Goal: Task Accomplishment & Management: Use online tool/utility

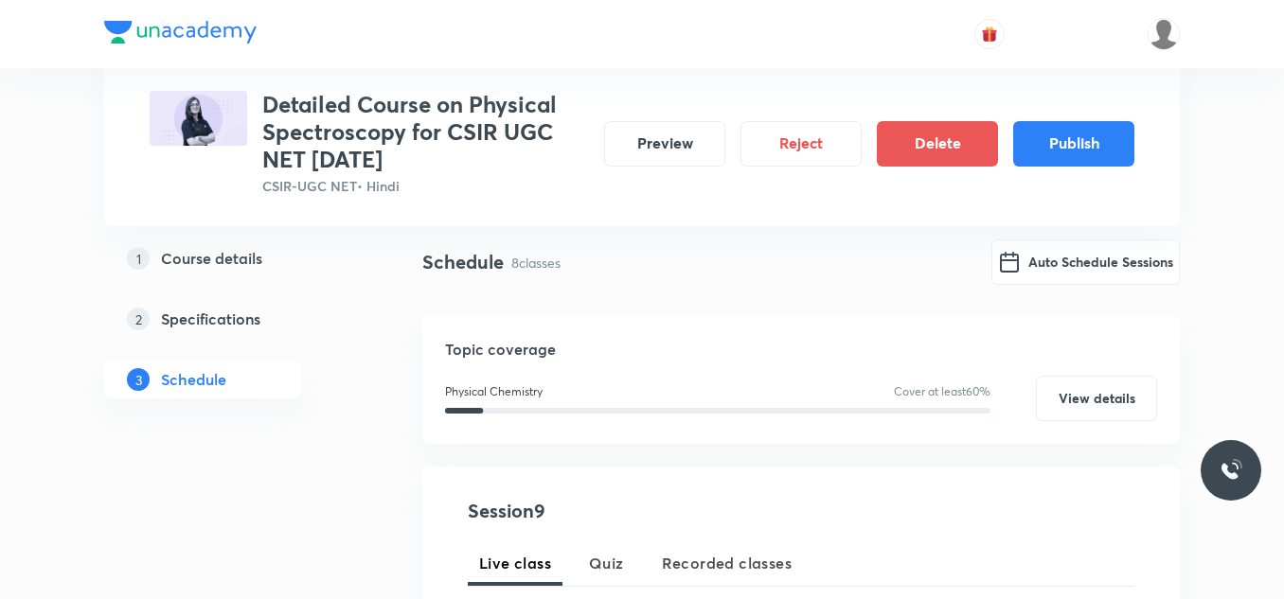
scroll to position [138, 0]
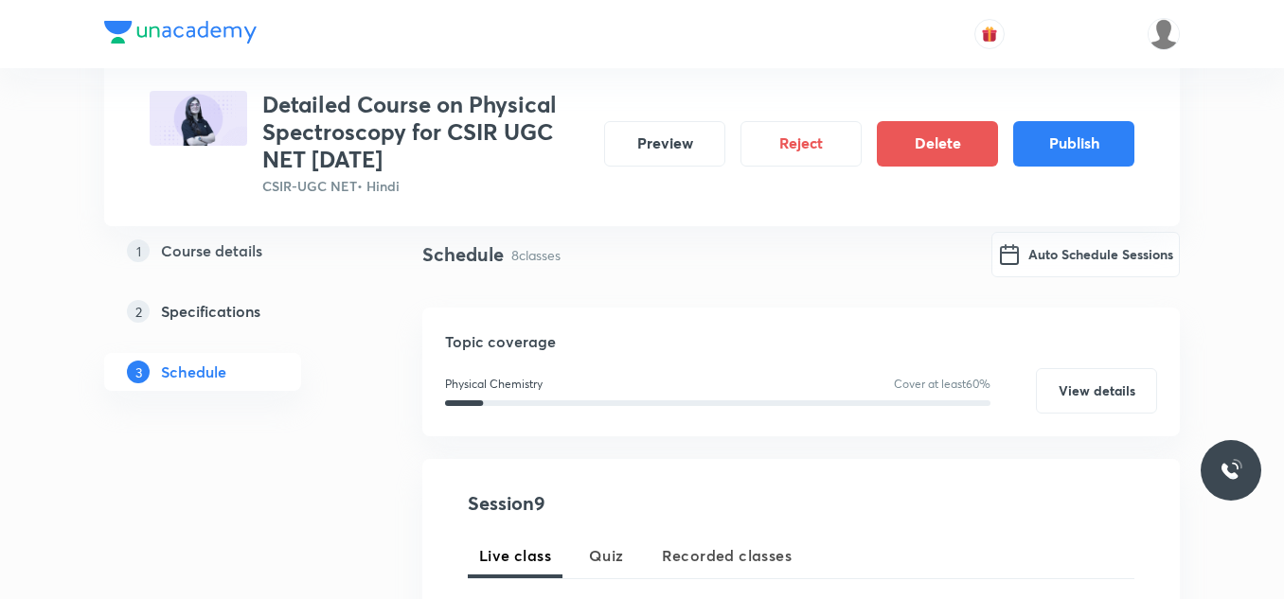
click at [247, 328] on link "2 Specifications" at bounding box center [233, 312] width 258 height 38
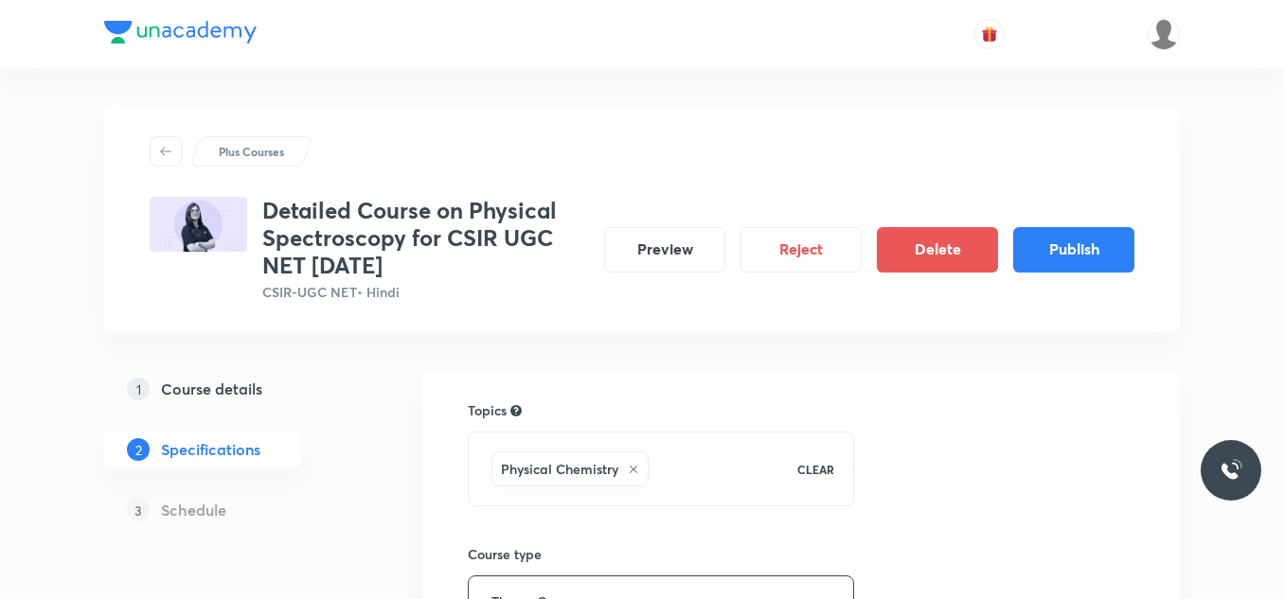
click at [225, 394] on h5 "Course details" at bounding box center [211, 389] width 101 height 23
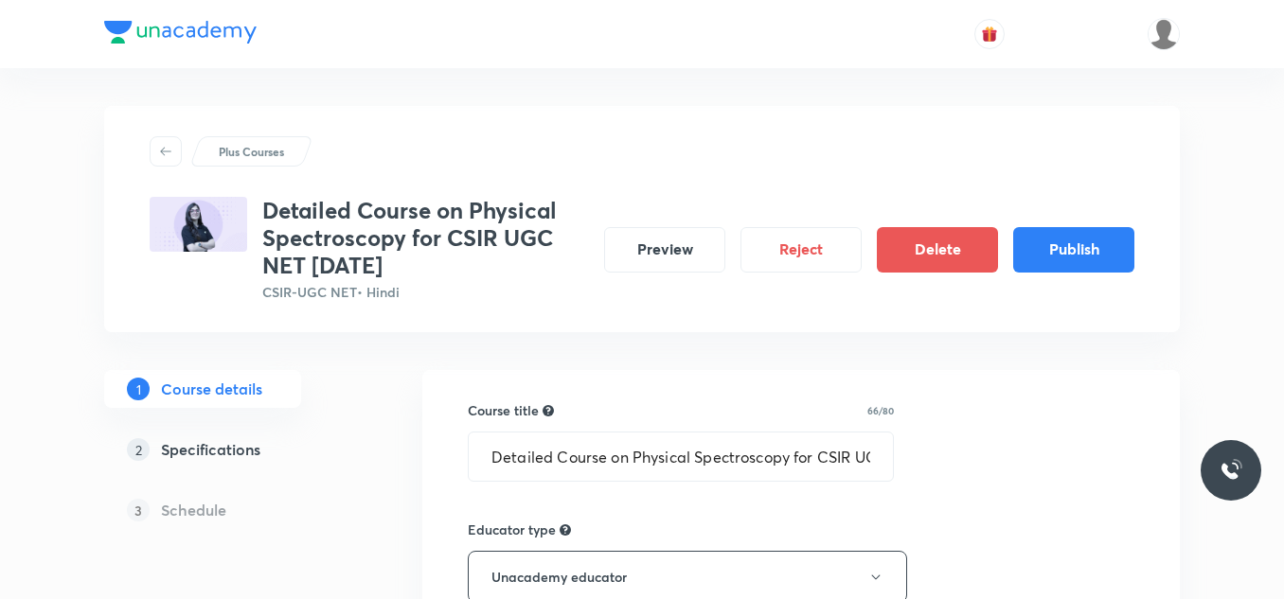
click at [199, 515] on h5 "Schedule" at bounding box center [193, 510] width 65 height 23
click at [187, 447] on h5 "Specifications" at bounding box center [210, 449] width 99 height 23
